Goal: Task Accomplishment & Management: Use online tool/utility

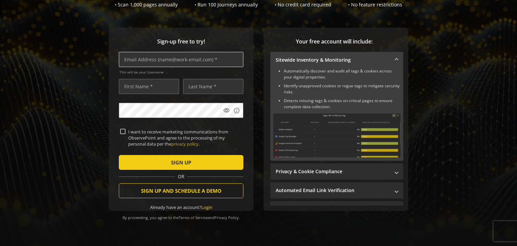
scroll to position [69, 0]
click at [165, 57] on input "text" at bounding box center [181, 59] width 125 height 15
type input "[EMAIL_ADDRESS][DOMAIN_NAME]"
type input "[PERSON_NAME]"
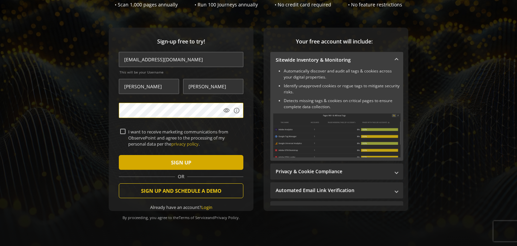
click at [156, 158] on span "submit" at bounding box center [181, 162] width 125 height 16
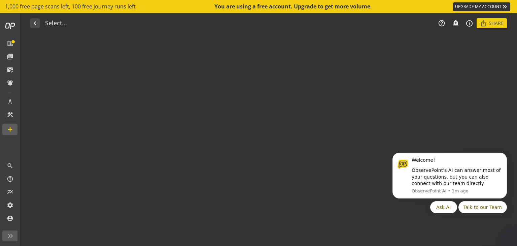
click at [248, 116] on audit-report-container "navigate_before Select... help_outline notifications_none add_alert info_outlin…" at bounding box center [269, 129] width 495 height 233
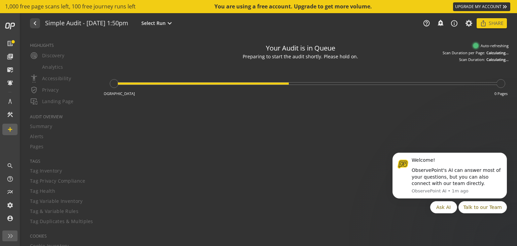
type textarea "Notes can include: -a description of what this audit is validating -changes in …"
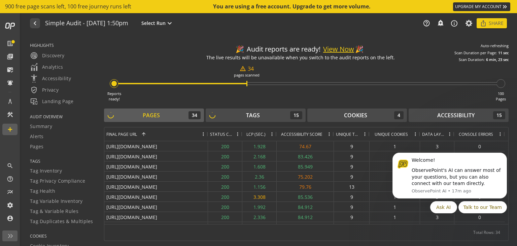
click at [342, 49] on button "View Now" at bounding box center [338, 49] width 31 height 10
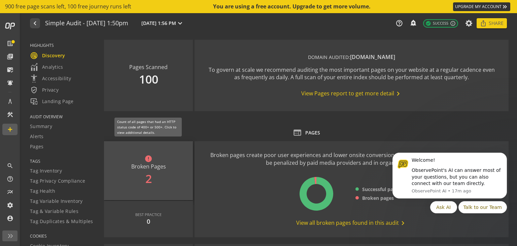
click at [145, 165] on div "error Broken Pages 2" at bounding box center [148, 170] width 89 height 59
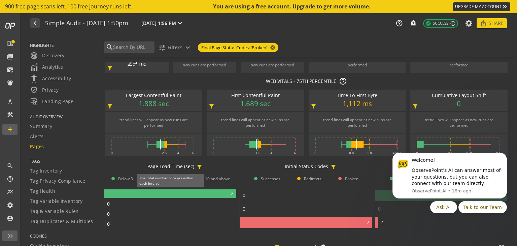
scroll to position [67, 0]
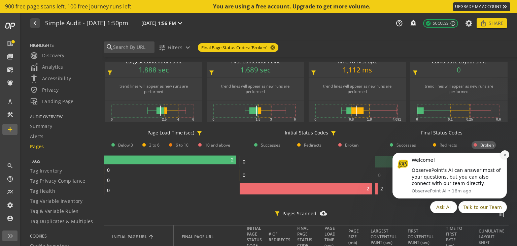
click at [502, 156] on button "Dismiss notification" at bounding box center [504, 154] width 9 height 9
click at [503, 153] on icon "Dismiss notification" at bounding box center [505, 155] width 4 height 4
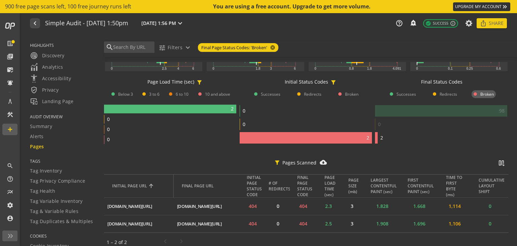
scroll to position [126, 0]
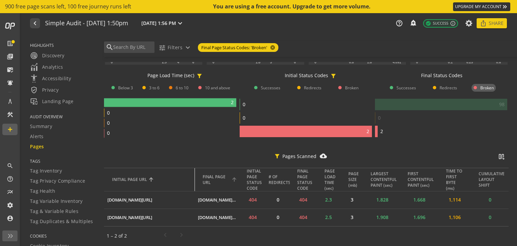
drag, startPoint x: 170, startPoint y: 176, endPoint x: 195, endPoint y: 178, distance: 25.6
click at [195, 178] on tr "INITIAL PAGE URL FINAL PAGE URL INITIAL PAGE STATUS CODE # OF REDIRECTS FINAL P…" at bounding box center [306, 180] width 405 height 24
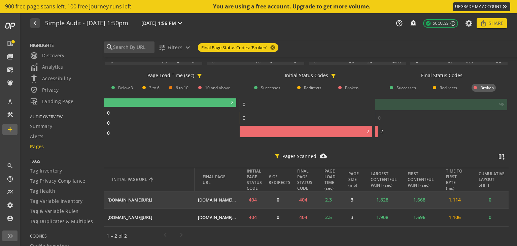
click at [0, 0] on mat-icon "ios_share" at bounding box center [0, 0] width 0 height 0
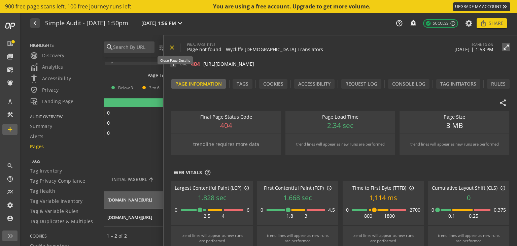
click at [172, 47] on mat-icon "close" at bounding box center [172, 47] width 7 height 7
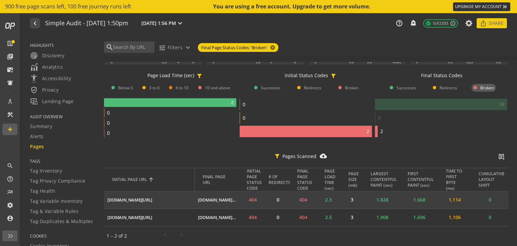
drag, startPoint x: 106, startPoint y: 196, endPoint x: 183, endPoint y: 197, distance: 76.7
click at [183, 197] on td "[DOMAIN_NAME][URL] ios_share" at bounding box center [149, 200] width 91 height 18
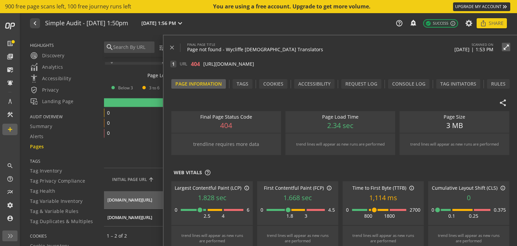
click at [128, 142] on op-page-summary "Pages Scanned notifications_none add_alert filter_alt 2 of 100 filter_alt Avera…" at bounding box center [306, 91] width 405 height 308
click at [174, 48] on mat-icon "close" at bounding box center [172, 47] width 7 height 7
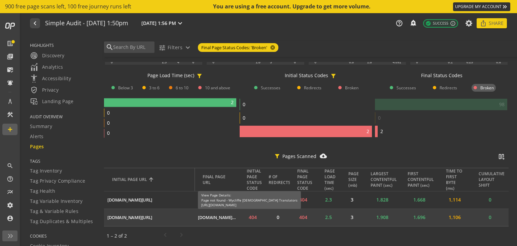
drag, startPoint x: 124, startPoint y: 214, endPoint x: 200, endPoint y: 215, distance: 76.7
click at [200, 215] on tr "[DOMAIN_NAME][URL] ios_share [DOMAIN_NAME][URL] ios_share 404 0 404 2.5 3 1.908…" at bounding box center [306, 218] width 405 height 18
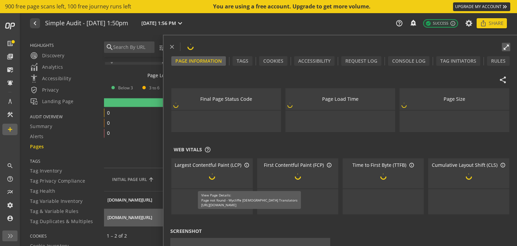
copy tr "[DOMAIN_NAME][URL] ios_share w"
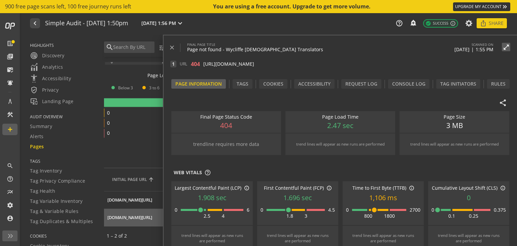
click at [139, 158] on div "filter_alt Pages Scanned cloud_download_filled splitscreen_vertical_add" at bounding box center [306, 158] width 405 height 20
click at [263, 63] on mat-icon "open_in_new" at bounding box center [259, 63] width 5 height 5
click at [171, 46] on mat-icon "close" at bounding box center [172, 47] width 7 height 7
